Goal: Task Accomplishment & Management: Complete application form

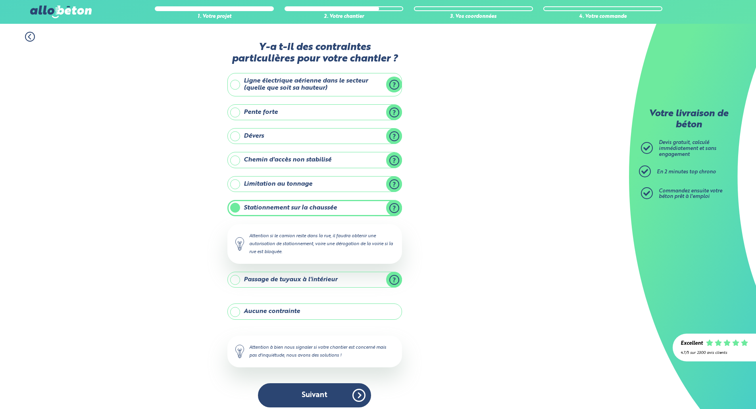
click at [307, 392] on button "Suivant" at bounding box center [314, 395] width 113 height 24
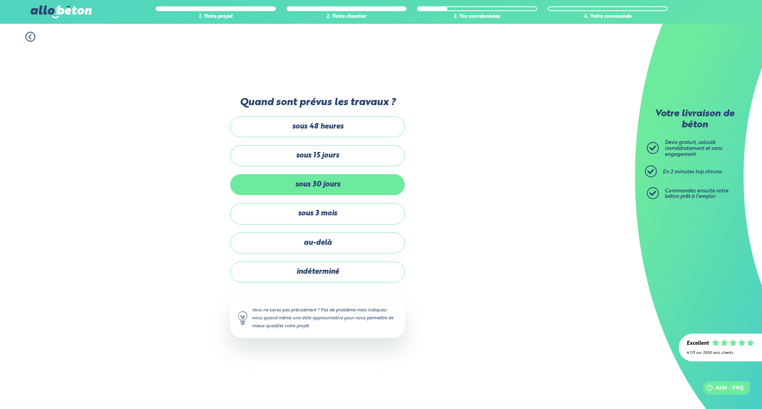
click at [325, 184] on label "sous 30 jours" at bounding box center [317, 184] width 175 height 21
click at [0, 0] on input "sous 30 jours" at bounding box center [0, 0] width 0 height 0
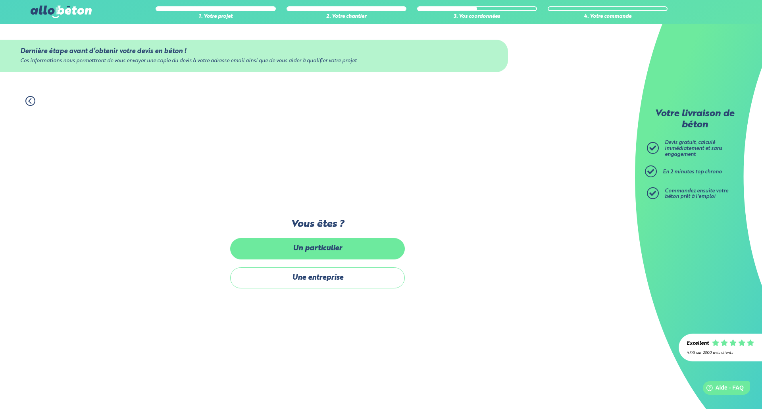
click at [318, 249] on label "Un particulier" at bounding box center [317, 248] width 175 height 21
click at [0, 0] on input "Un particulier" at bounding box center [0, 0] width 0 height 0
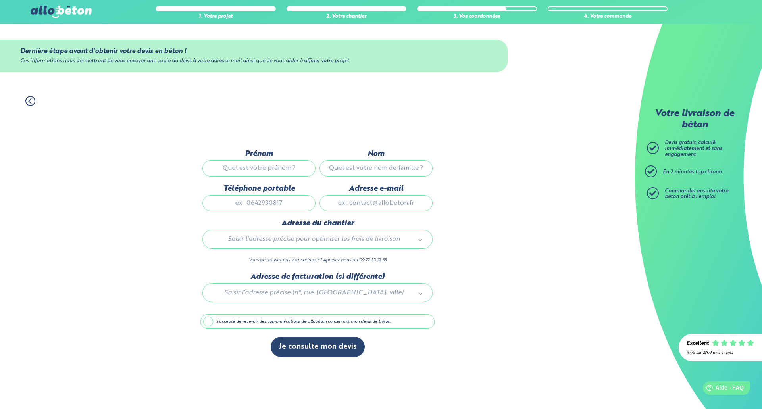
click at [275, 169] on input "Prénom" at bounding box center [258, 168] width 113 height 16
type input "[PERSON_NAME]"
type input "NOBLE"
type input "0626248042"
type input "[STREET_ADDRESS]"
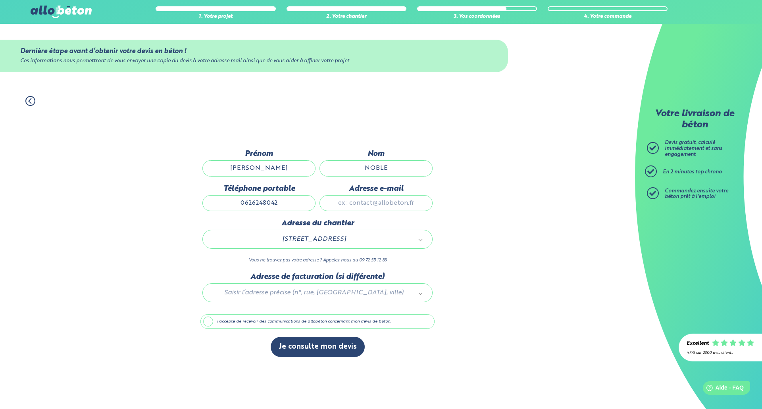
drag, startPoint x: 279, startPoint y: 205, endPoint x: 166, endPoint y: 198, distance: 112.5
click at [166, 198] on div "1. Votre projet 2. Votre chantier 3. Vos coordonnées 4. Votre commande Dernière…" at bounding box center [317, 248] width 635 height 321
click at [594, 233] on div "1. Votre projet 2. Votre chantier 3. Vos coordonnées 4. Votre commande Dernière…" at bounding box center [317, 248] width 635 height 321
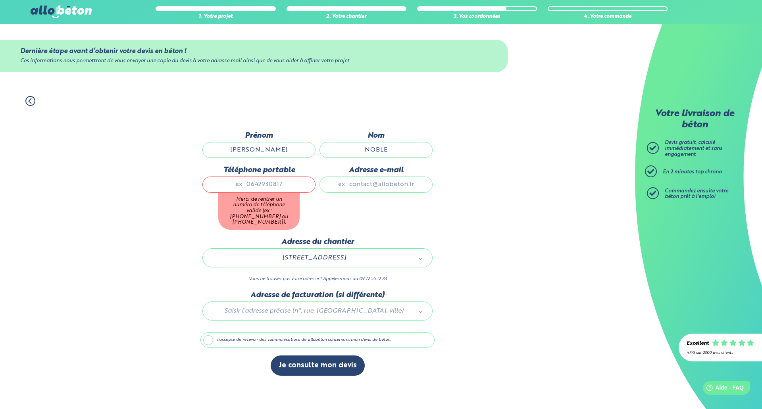
click at [275, 189] on input "Téléphone portable" at bounding box center [258, 185] width 113 height 16
type input "0626248042"
type input "[STREET_ADDRESS]"
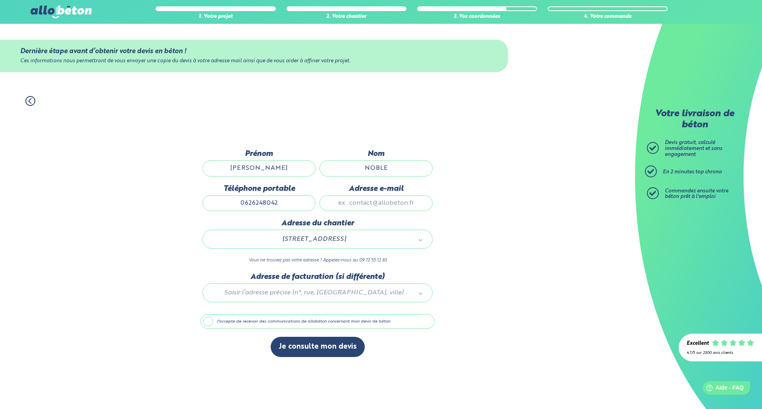
click at [256, 323] on label "J'accepte de recevoir des communications de allobéton concernant mon devis de b…" at bounding box center [317, 321] width 234 height 15
click at [0, 0] on input "J'accepte de recevoir des communications de allobéton concernant mon devis de b…" at bounding box center [0, 0] width 0 height 0
click at [256, 323] on label "J'accepte de recevoir des communications de allobéton concernant mon devis de b…" at bounding box center [317, 321] width 234 height 15
click at [0, 0] on input "J'accepte de recevoir des communications de allobéton concernant mon devis de b…" at bounding box center [0, 0] width 0 height 0
click at [291, 348] on button "Je consulte mon devis" at bounding box center [318, 347] width 94 height 20
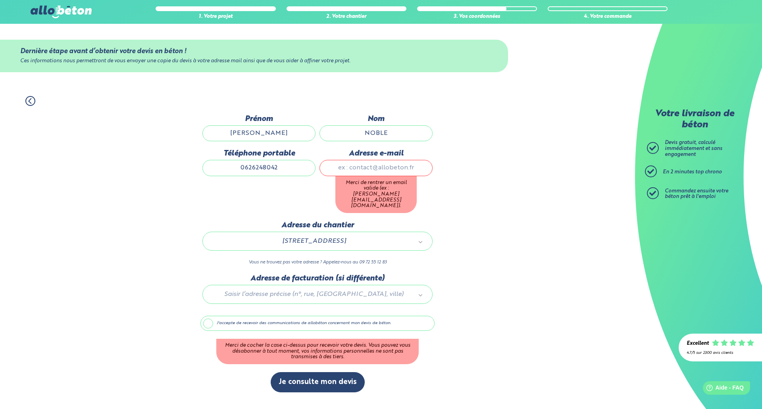
click at [351, 175] on input "Adresse e-mail" at bounding box center [375, 168] width 113 height 16
type input "[EMAIL_ADDRESS][DOMAIN_NAME]"
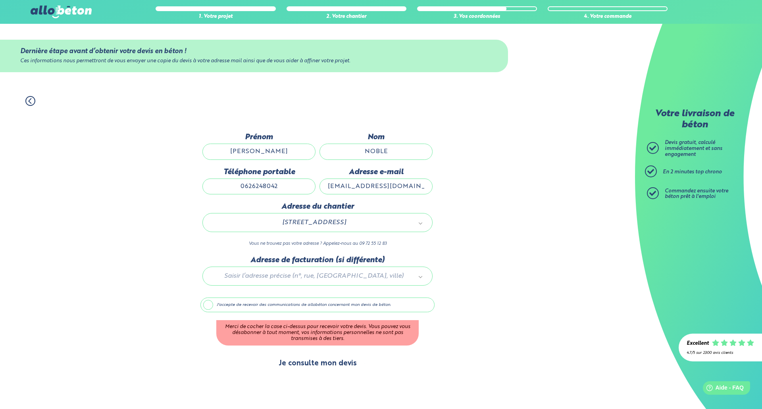
click at [329, 362] on button "Je consulte mon devis" at bounding box center [318, 364] width 94 height 20
click at [307, 372] on button "Je consulte mon devis" at bounding box center [318, 364] width 94 height 20
click at [214, 311] on label "J'accepte de recevoir des communications de allobéton concernant mon devis de b…" at bounding box center [317, 305] width 234 height 15
click at [0, 0] on input "J'accepte de recevoir des communications de allobéton concernant mon devis de b…" at bounding box center [0, 0] width 0 height 0
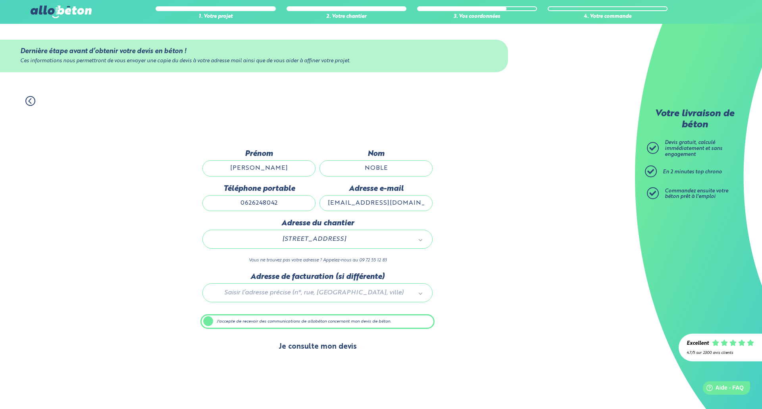
click at [311, 345] on button "Je consulte mon devis" at bounding box center [318, 347] width 94 height 20
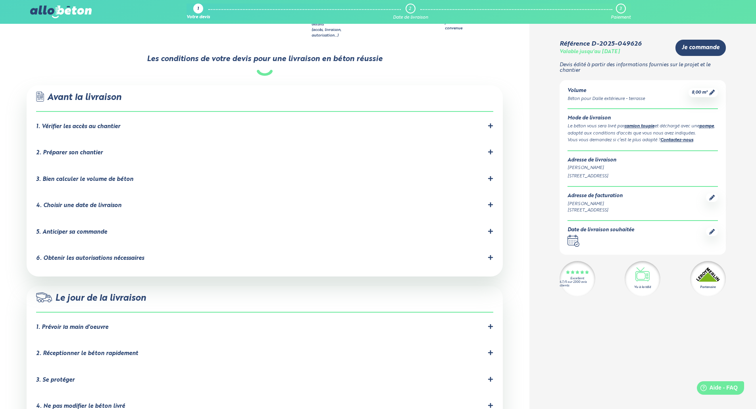
scroll to position [476, 0]
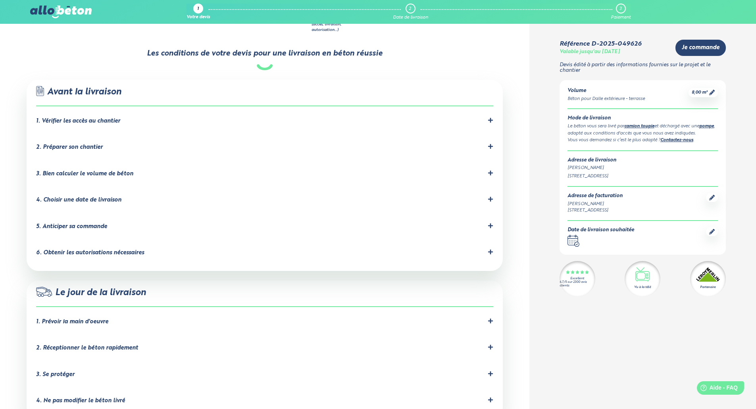
click at [86, 319] on div "1. Prévoir la main d'oeuvre" at bounding box center [72, 322] width 72 height 7
